Goal: Task Accomplishment & Management: Manage account settings

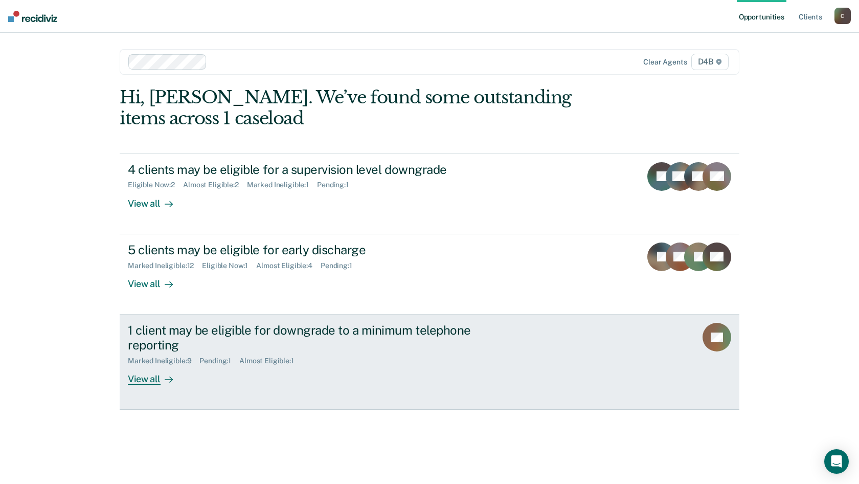
click at [202, 332] on div "1 client may be eligible for downgrade to a minimum telephone reporting" at bounding box center [307, 338] width 359 height 30
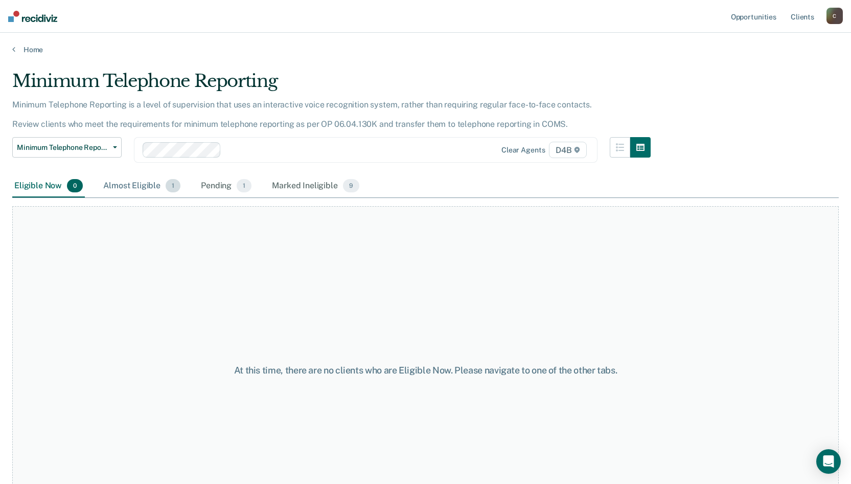
click at [148, 189] on div "Almost Eligible 1" at bounding box center [141, 186] width 81 height 23
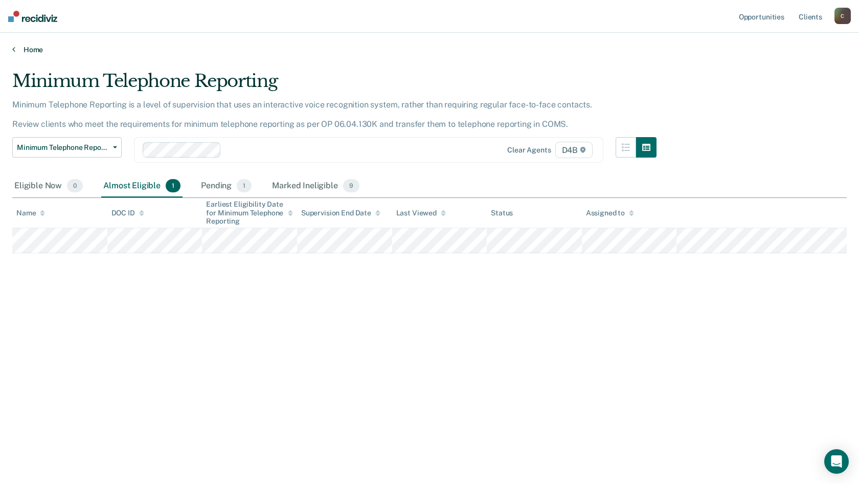
click at [40, 52] on link "Home" at bounding box center [429, 49] width 835 height 9
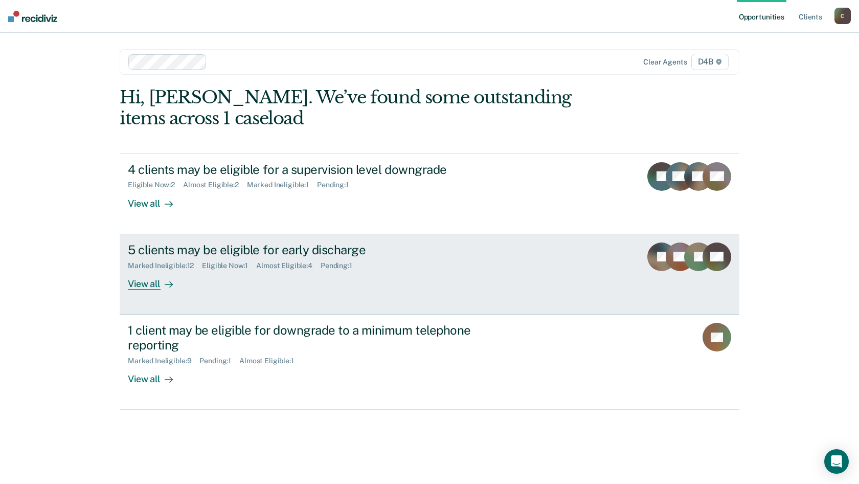
click at [230, 247] on div "5 clients may be eligible for early discharge" at bounding box center [307, 249] width 359 height 15
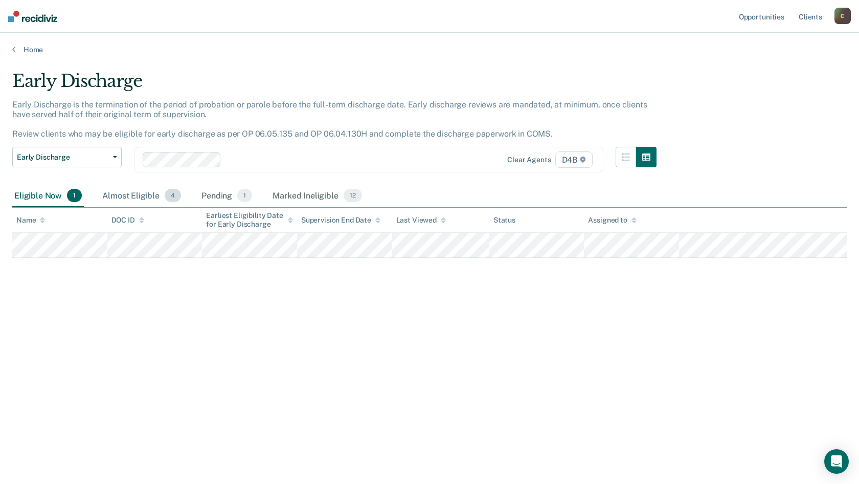
click at [142, 193] on div "Almost Eligible 4" at bounding box center [141, 196] width 83 height 23
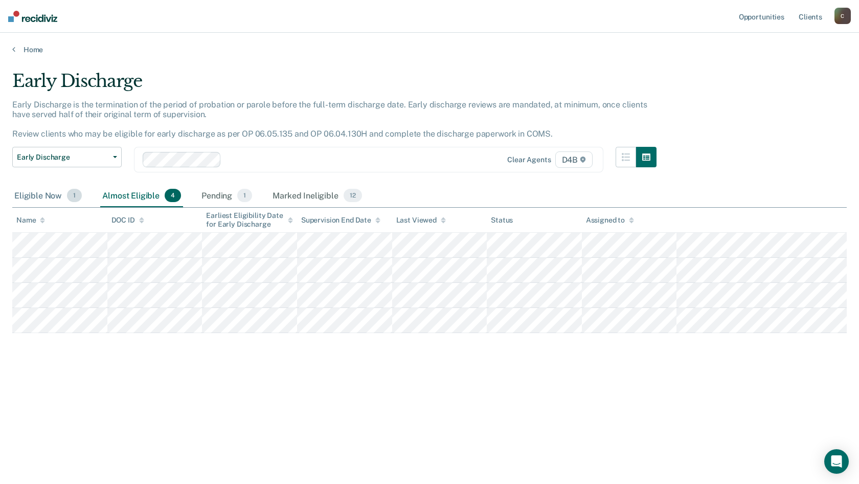
click at [38, 195] on div "Eligible Now 1" at bounding box center [48, 196] width 72 height 23
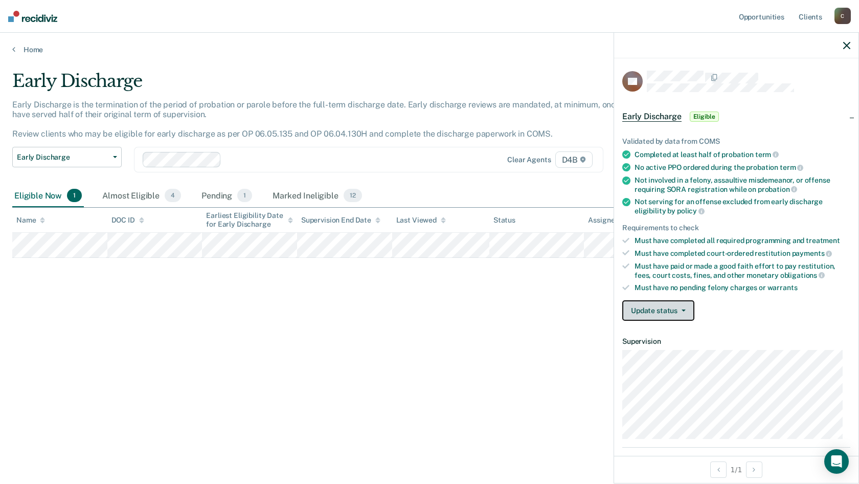
click at [686, 313] on button "Update status" at bounding box center [658, 310] width 72 height 20
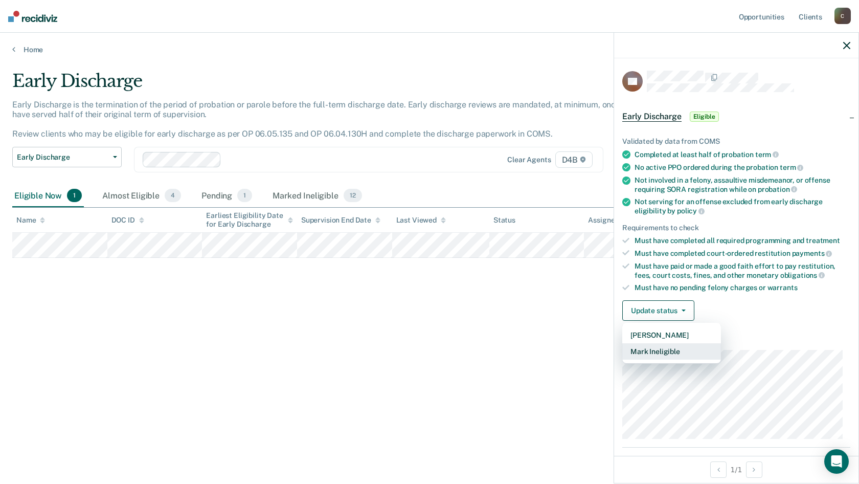
click at [681, 353] on button "Mark Ineligible" at bounding box center [671, 351] width 99 height 16
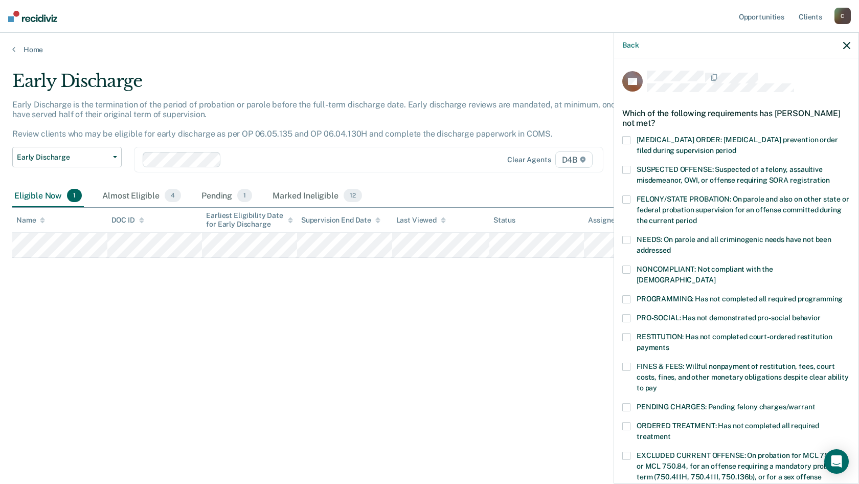
click at [619, 267] on div "DK Which of the following requirements has [PERSON_NAME] not met? [MEDICAL_DATA…" at bounding box center [736, 269] width 244 height 423
click at [628, 268] on span at bounding box center [626, 269] width 8 height 8
click at [715, 276] on input "NONCOMPLIANT: Not compliant with the [DEMOGRAPHIC_DATA]" at bounding box center [715, 276] width 0 height 0
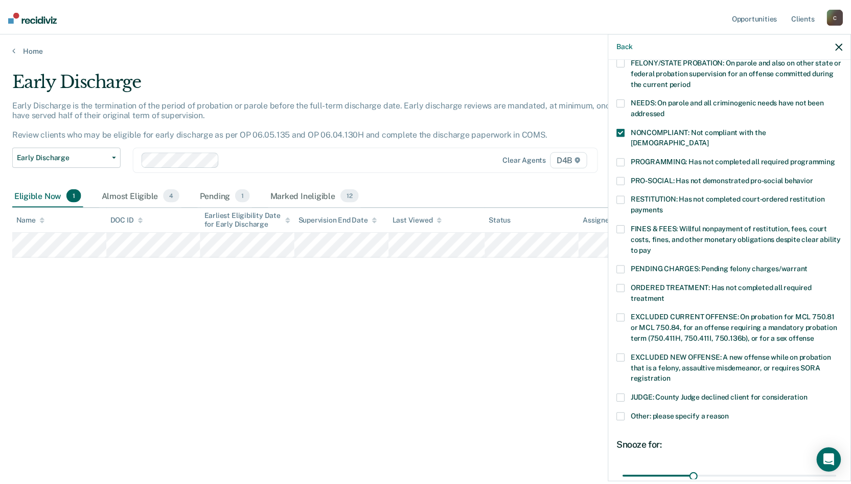
scroll to position [220, 0]
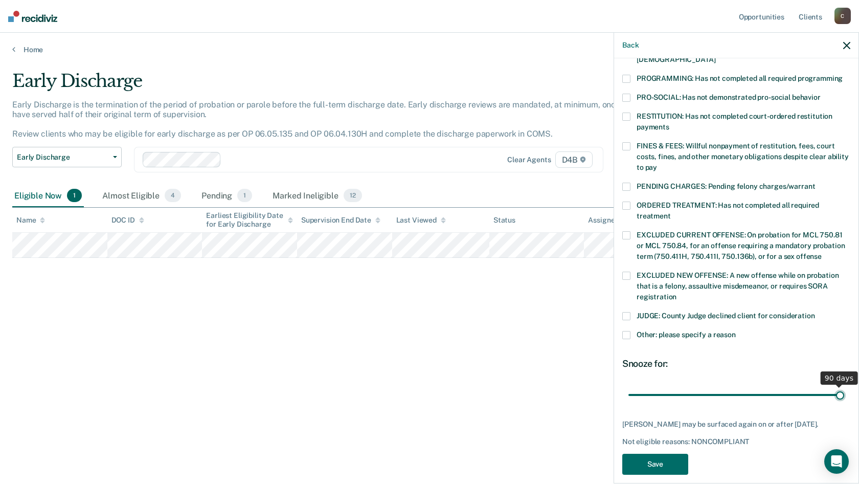
drag, startPoint x: 700, startPoint y: 385, endPoint x: 859, endPoint y: 384, distance: 159.0
type input "90"
click at [844, 386] on input "range" at bounding box center [736, 395] width 216 height 18
click at [647, 460] on button "Save" at bounding box center [655, 464] width 66 height 21
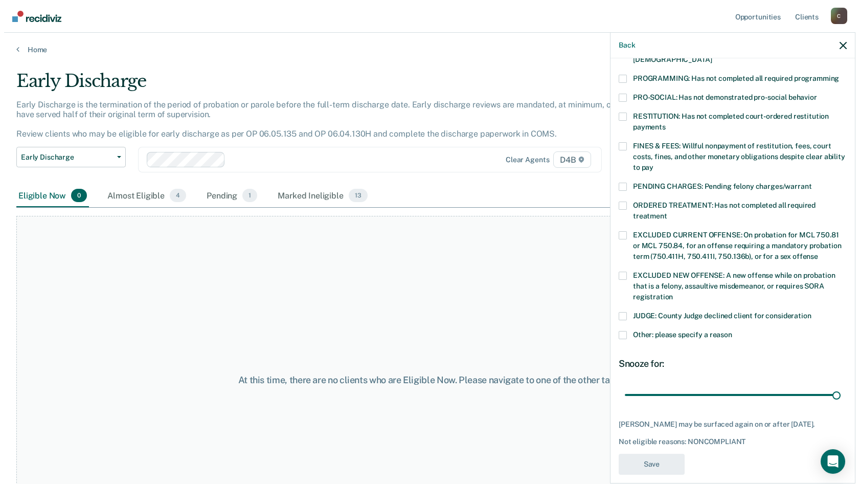
scroll to position [165, 0]
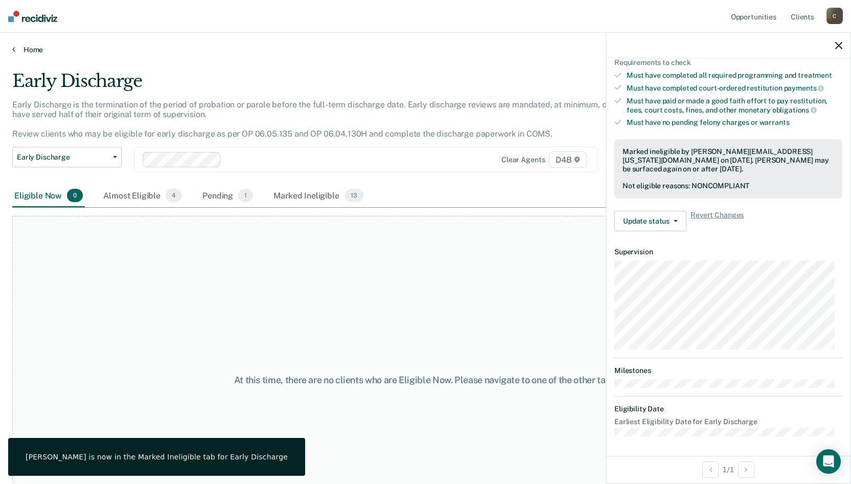
click at [40, 48] on link "Home" at bounding box center [425, 49] width 827 height 9
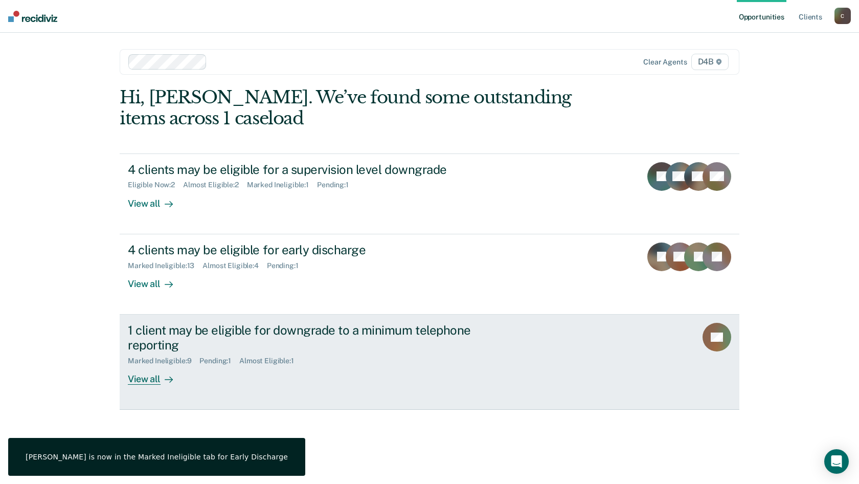
click at [182, 331] on div "1 client may be eligible for downgrade to a minimum telephone reporting" at bounding box center [307, 338] width 359 height 30
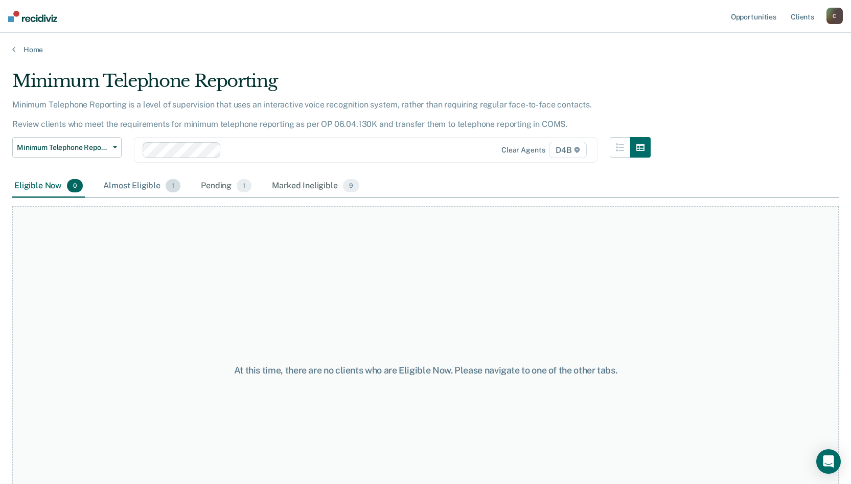
click at [117, 185] on div "Almost Eligible 1" at bounding box center [141, 186] width 81 height 23
